Goal: Check status: Check status

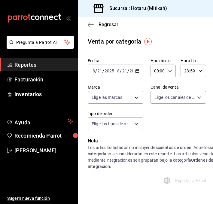
click at [87, 29] on div "Regresar" at bounding box center [145, 24] width 135 height 15
click at [89, 26] on icon "button" at bounding box center [89, 24] width 2 height 4
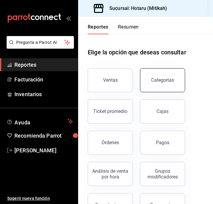
click at [144, 79] on button "Categorías" at bounding box center [162, 80] width 45 height 24
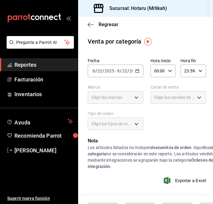
click at [138, 72] on icon "button" at bounding box center [137, 71] width 4 height 4
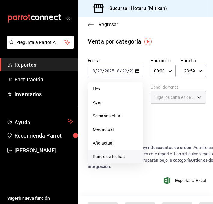
click at [103, 160] on li "Rango de fechas" at bounding box center [115, 156] width 55 height 13
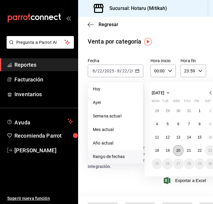
click at [178, 151] on abbr "20" at bounding box center [178, 150] width 4 height 4
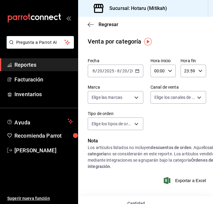
click at [137, 71] on icon "button" at bounding box center [137, 71] width 4 height 4
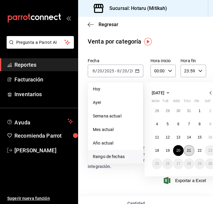
click at [187, 150] on abbr "21" at bounding box center [189, 150] width 4 height 4
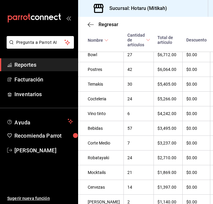
scroll to position [241, 0]
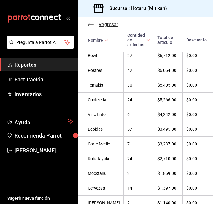
click at [89, 22] on icon "button" at bounding box center [91, 24] width 6 height 5
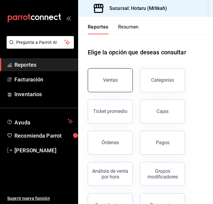
click at [109, 73] on button "Ventas" at bounding box center [110, 80] width 45 height 24
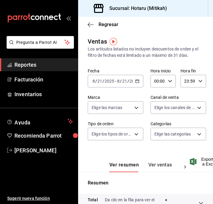
click at [136, 80] on \(Stroke\) "button" at bounding box center [137, 80] width 4 height 3
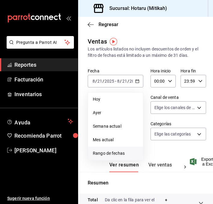
click at [121, 149] on li "Rango de fechas" at bounding box center [115, 152] width 55 height 13
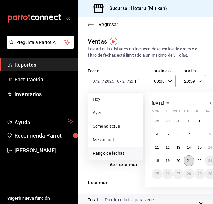
click at [187, 159] on abbr "21" at bounding box center [189, 160] width 4 height 4
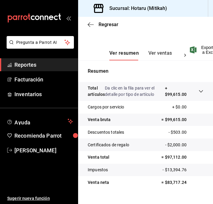
click at [157, 55] on button "Ver ventas" at bounding box center [160, 55] width 24 height 10
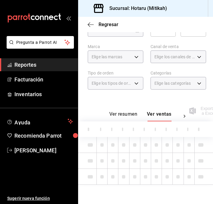
scroll to position [112, 0]
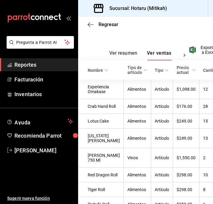
click at [106, 71] on icon at bounding box center [106, 70] width 4 height 4
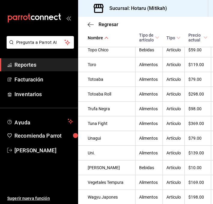
scroll to position [1797, 0]
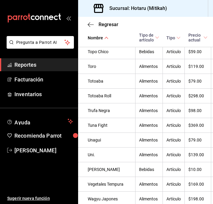
click at [84, 24] on div "Regresar" at bounding box center [145, 24] width 135 height 15
click at [91, 25] on icon "button" at bounding box center [91, 24] width 6 height 5
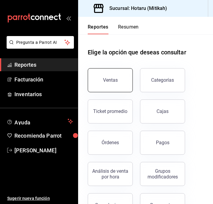
click at [114, 79] on div "Ventas" at bounding box center [110, 80] width 15 height 6
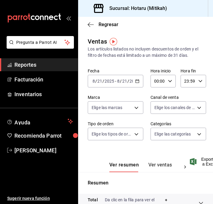
click at [136, 83] on div "[DATE] [DATE] - [DATE] [DATE]" at bounding box center [115, 81] width 55 height 13
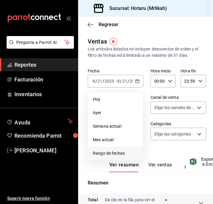
click at [99, 153] on span "Rango de fechas" at bounding box center [115, 153] width 45 height 6
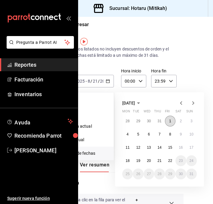
scroll to position [0, 36]
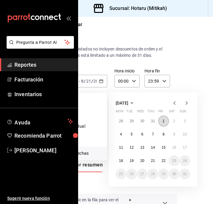
click at [165, 121] on button "1" at bounding box center [163, 120] width 10 height 11
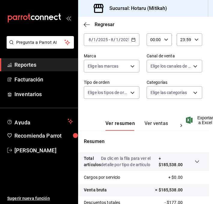
scroll to position [40, 4]
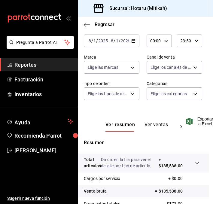
click at [134, 40] on \(Stroke\) "button" at bounding box center [132, 40] width 3 height 0
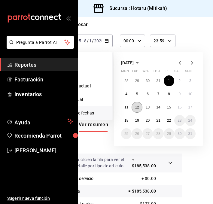
scroll to position [40, 34]
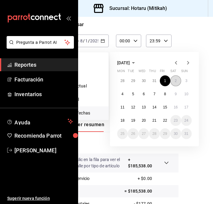
click at [174, 80] on button "2" at bounding box center [175, 80] width 10 height 11
click at [175, 80] on abbr "2" at bounding box center [175, 81] width 2 height 4
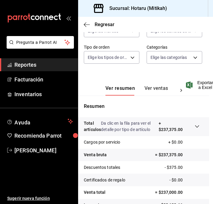
scroll to position [0, 4]
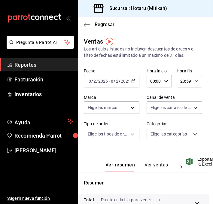
click at [134, 78] on div "[DATE] [DATE] - [DATE] [DATE]" at bounding box center [111, 81] width 55 height 13
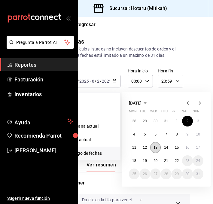
scroll to position [0, 37]
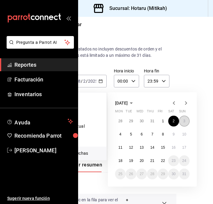
click at [181, 122] on button "3" at bounding box center [184, 120] width 10 height 11
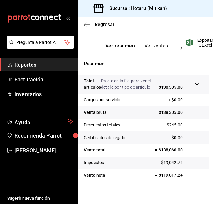
scroll to position [123, 4]
